Goal: Information Seeking & Learning: Learn about a topic

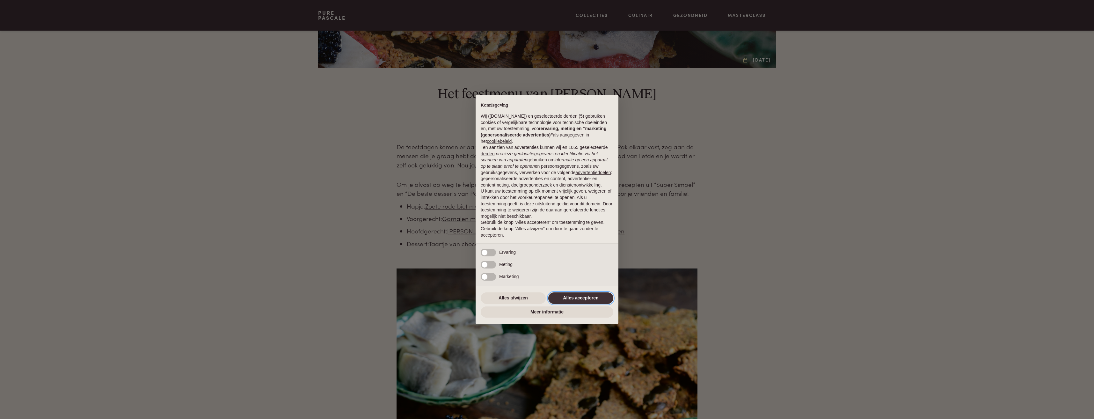
click at [590, 295] on button "Alles accepteren" at bounding box center [580, 297] width 65 height 11
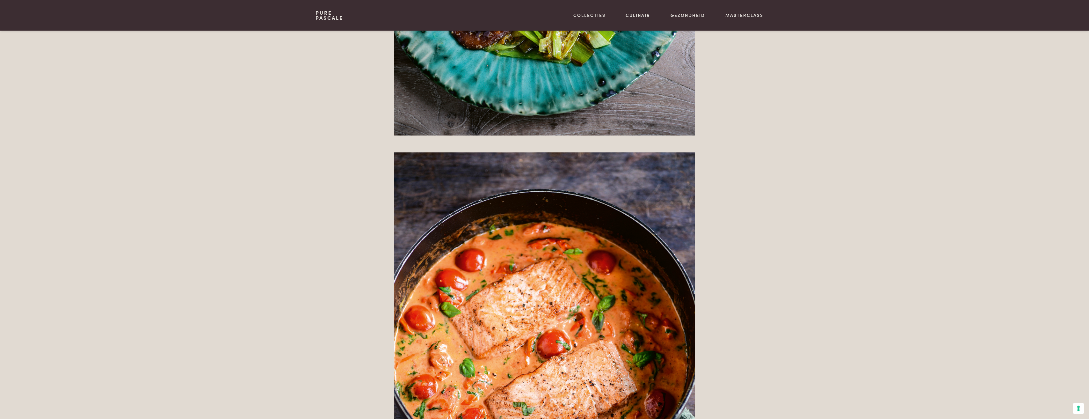
scroll to position [1435, 0]
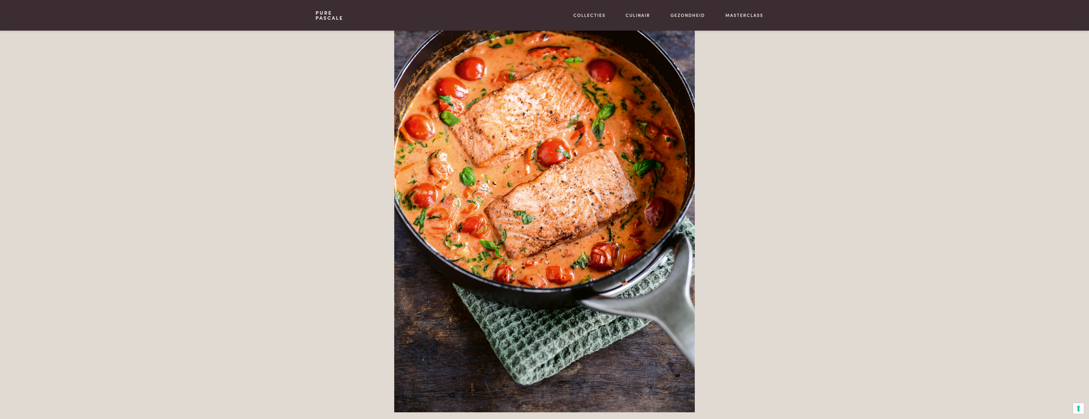
click at [499, 217] on img at bounding box center [544, 186] width 301 height 451
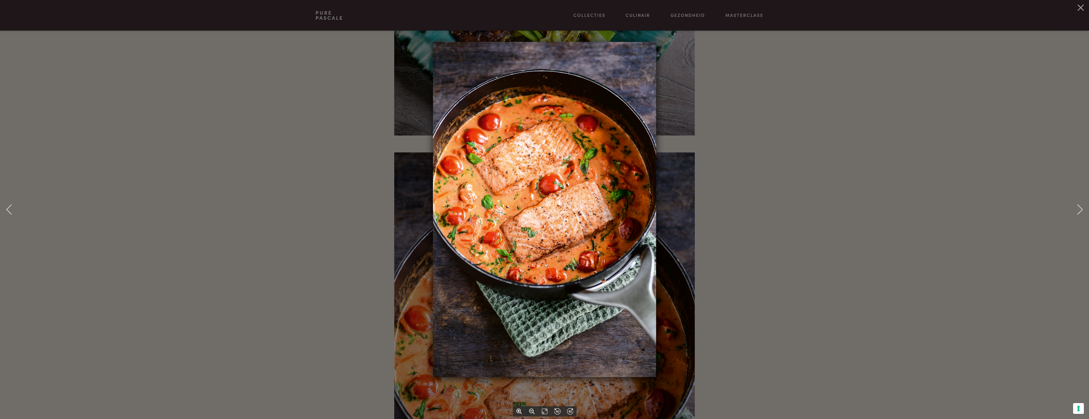
click at [697, 109] on div at bounding box center [544, 209] width 1089 height 419
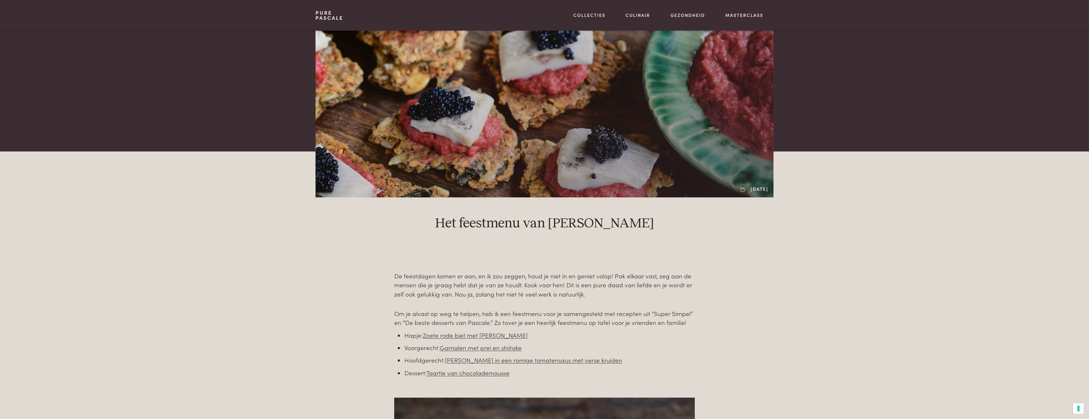
scroll to position [191, 0]
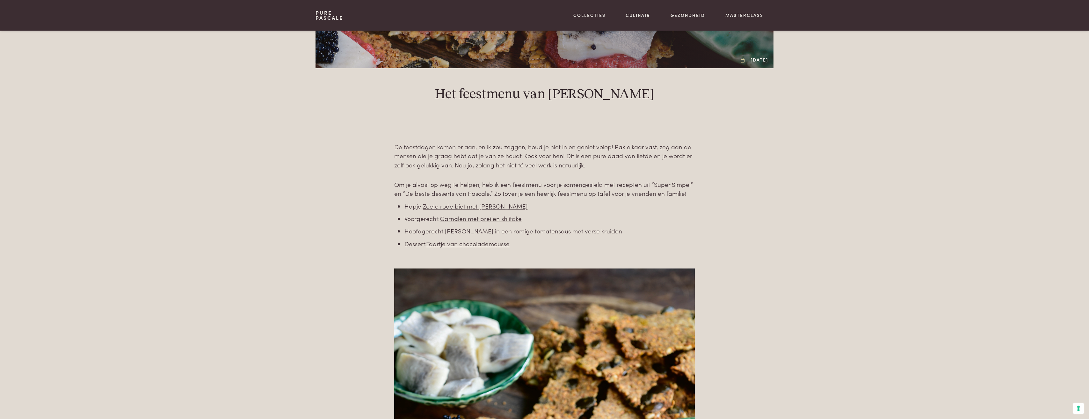
click at [502, 230] on link "Zalm in een romige tomatensaus met verse kruiden" at bounding box center [533, 230] width 177 height 9
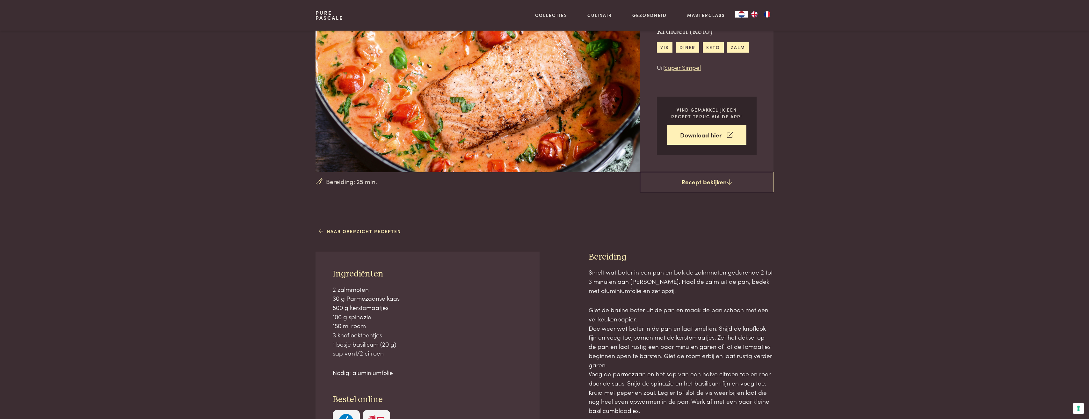
scroll to position [128, 0]
